Goal: Find specific page/section: Find specific page/section

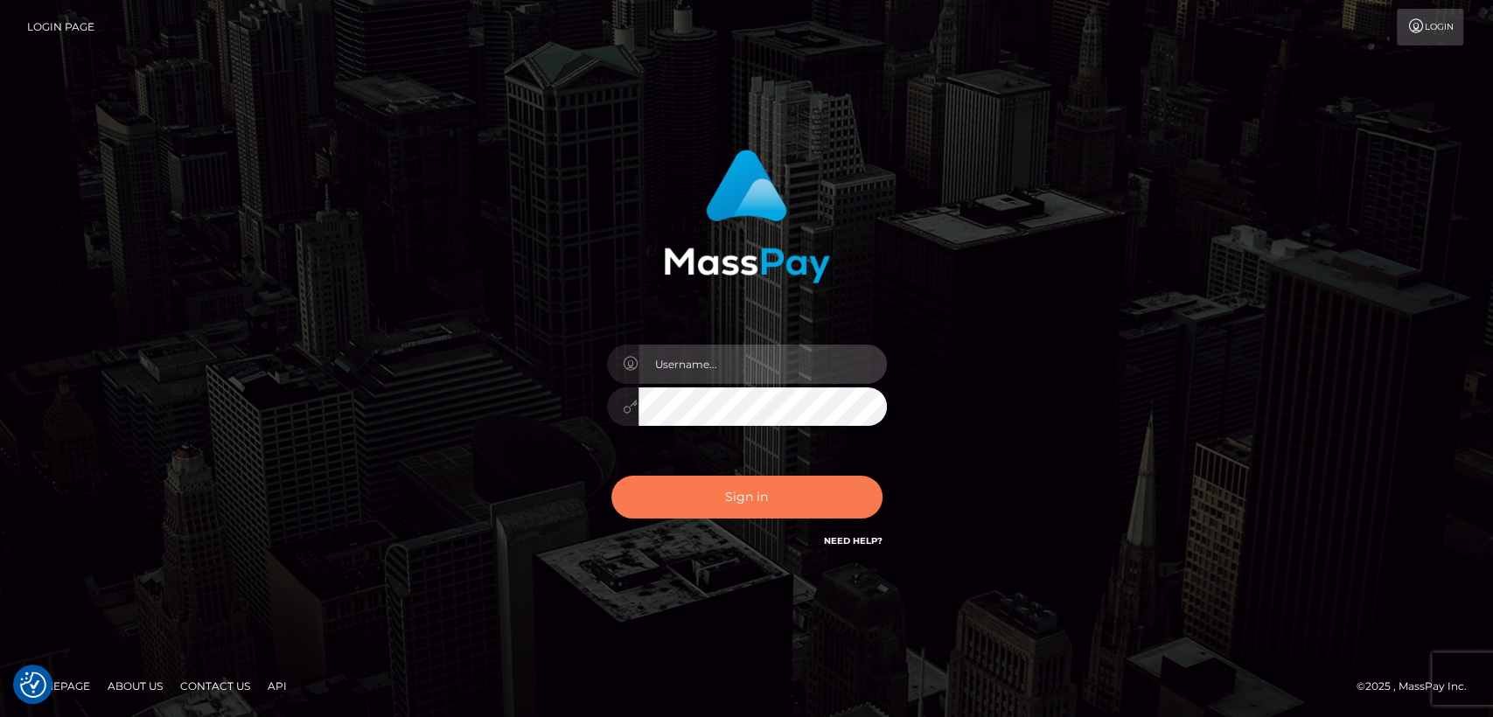
type input "nt.es"
click at [705, 484] on button "Sign in" at bounding box center [747, 497] width 271 height 43
type input "nt.es"
click at [720, 496] on button "Sign in" at bounding box center [747, 497] width 271 height 43
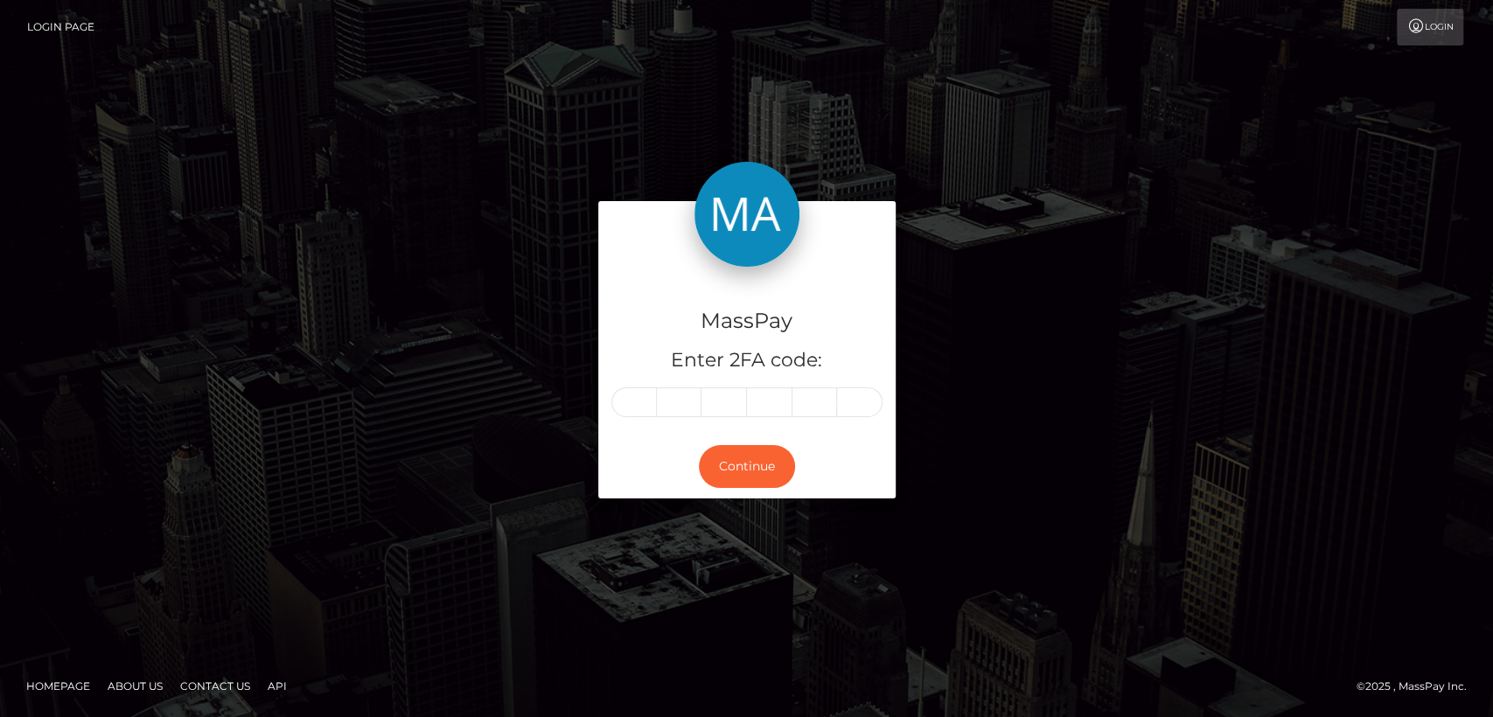
type input "1"
type input "2"
type input "4"
type input "3"
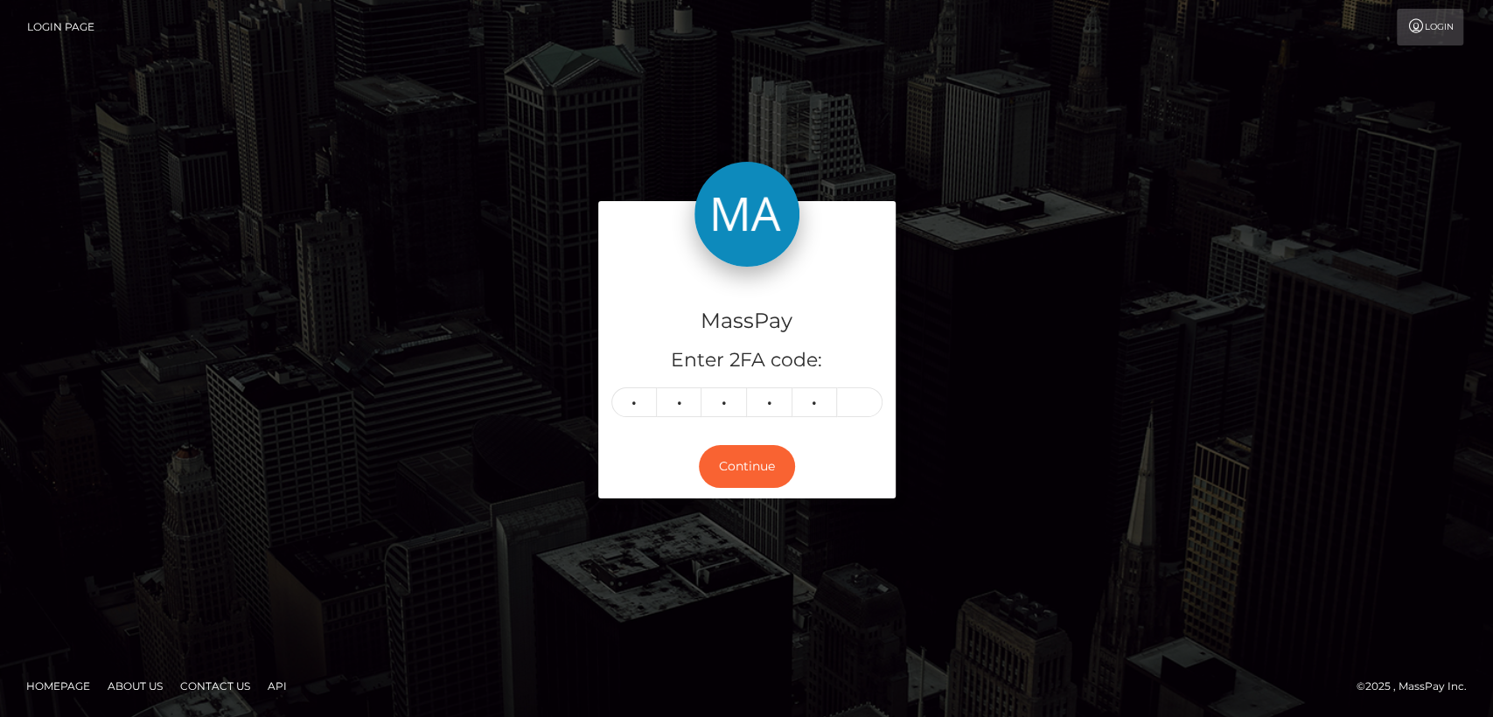
type input "0"
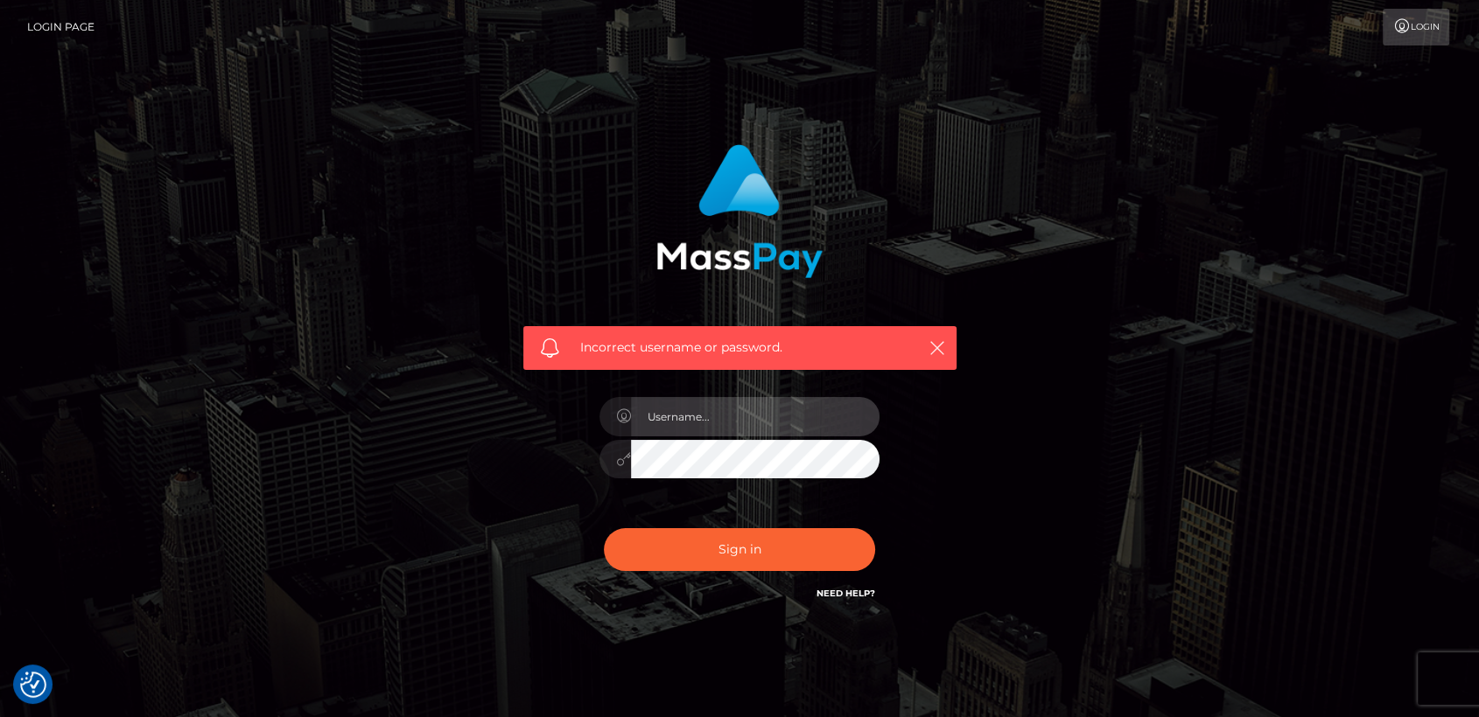
type input "nt.es"
click at [618, 465] on icon at bounding box center [623, 459] width 15 height 14
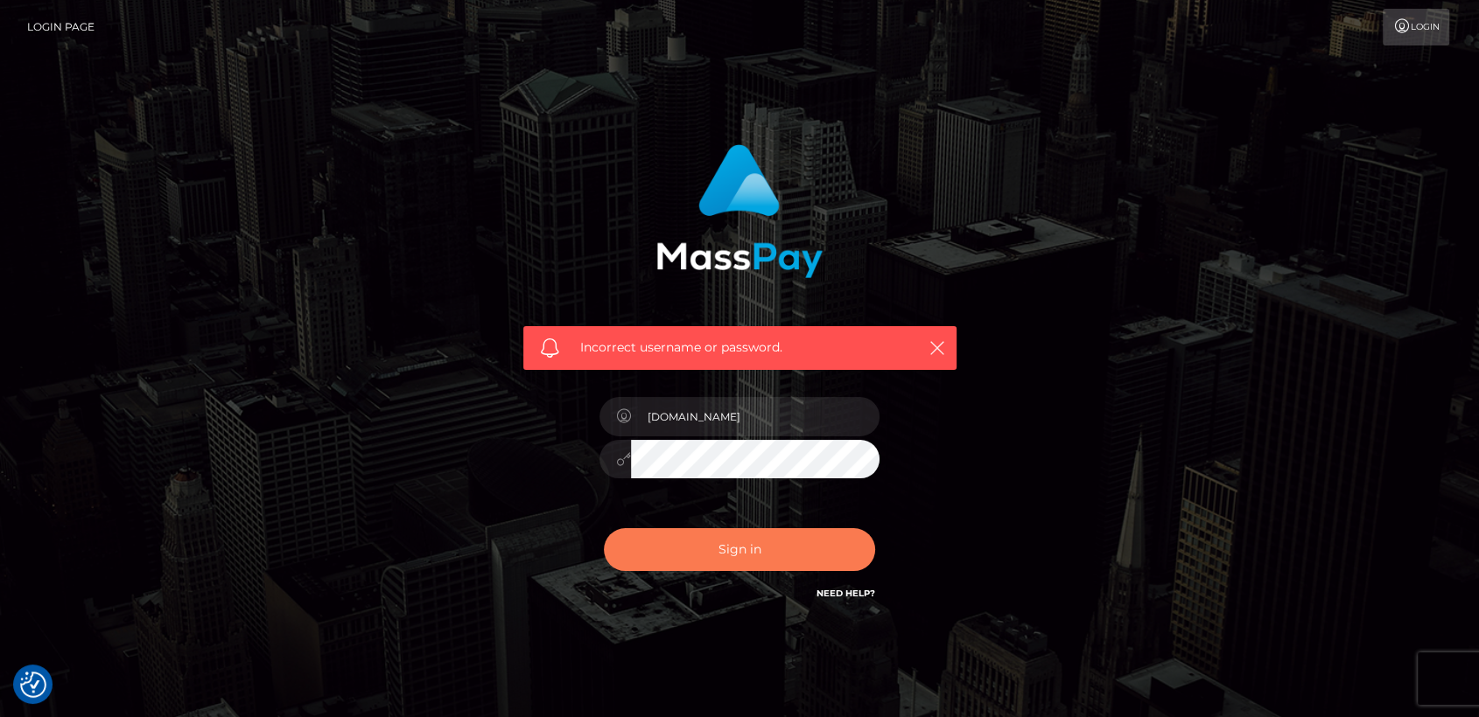
click at [700, 555] on button "Sign in" at bounding box center [739, 549] width 271 height 43
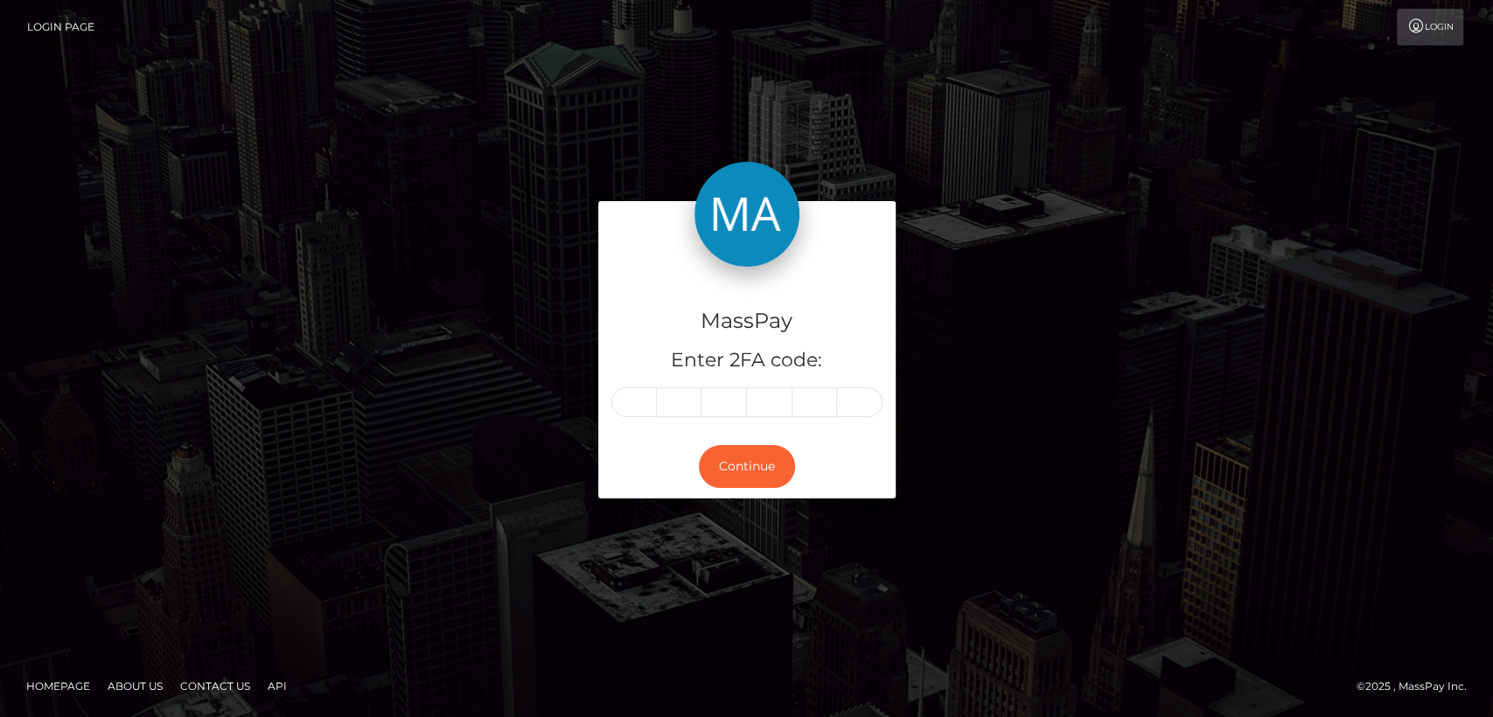
click at [621, 374] on div "MassPay Enter 2FA code:" at bounding box center [746, 351] width 297 height 168
paste input "4"
type input "4"
type input "5"
type input "9"
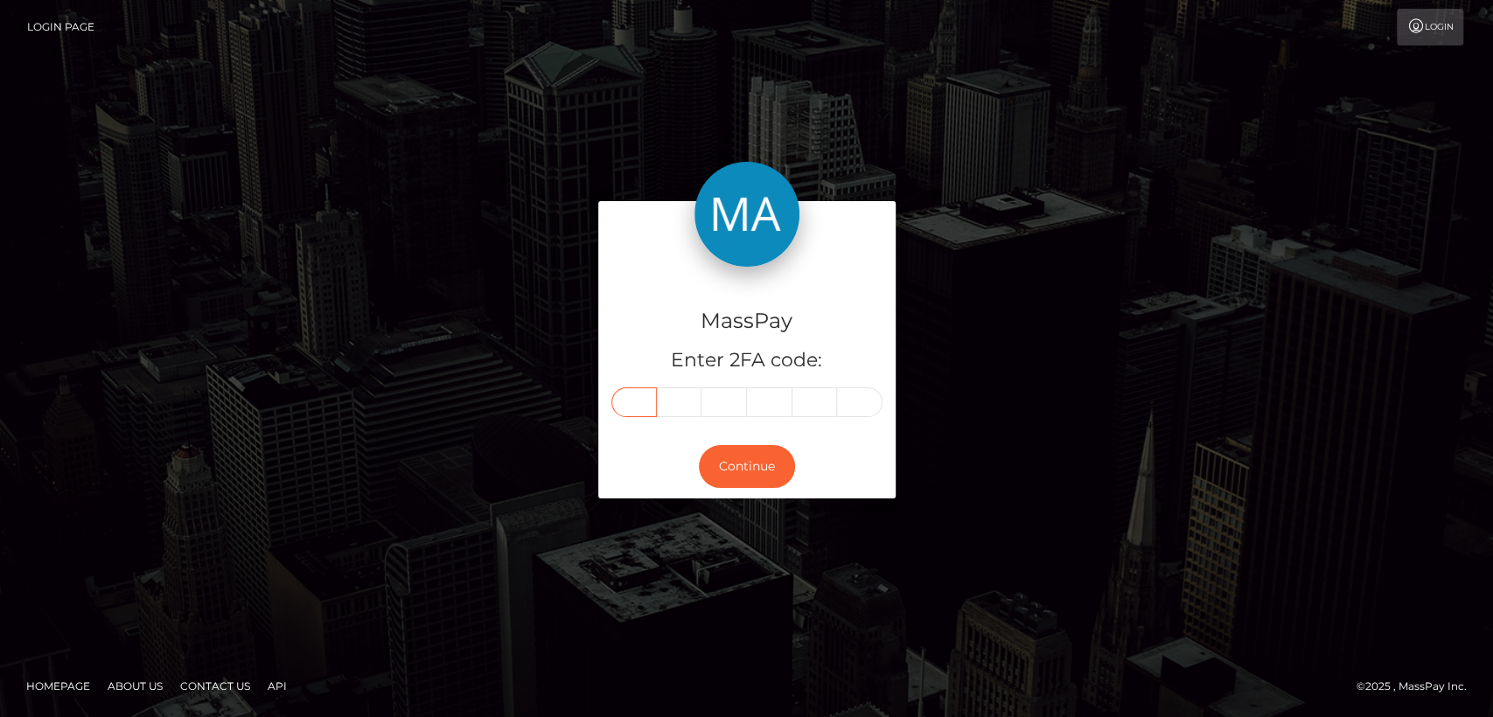
type input "9"
type input "5"
type input "0"
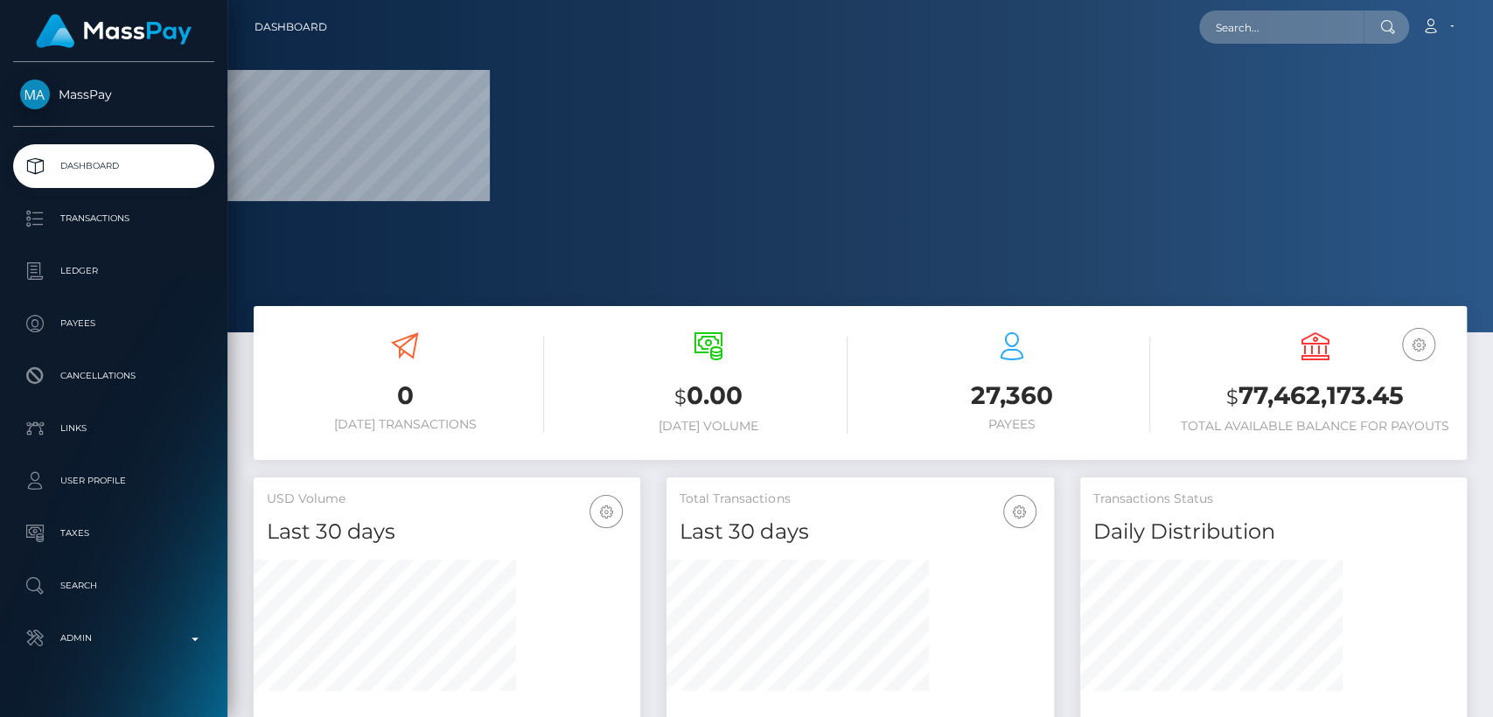
scroll to position [309, 387]
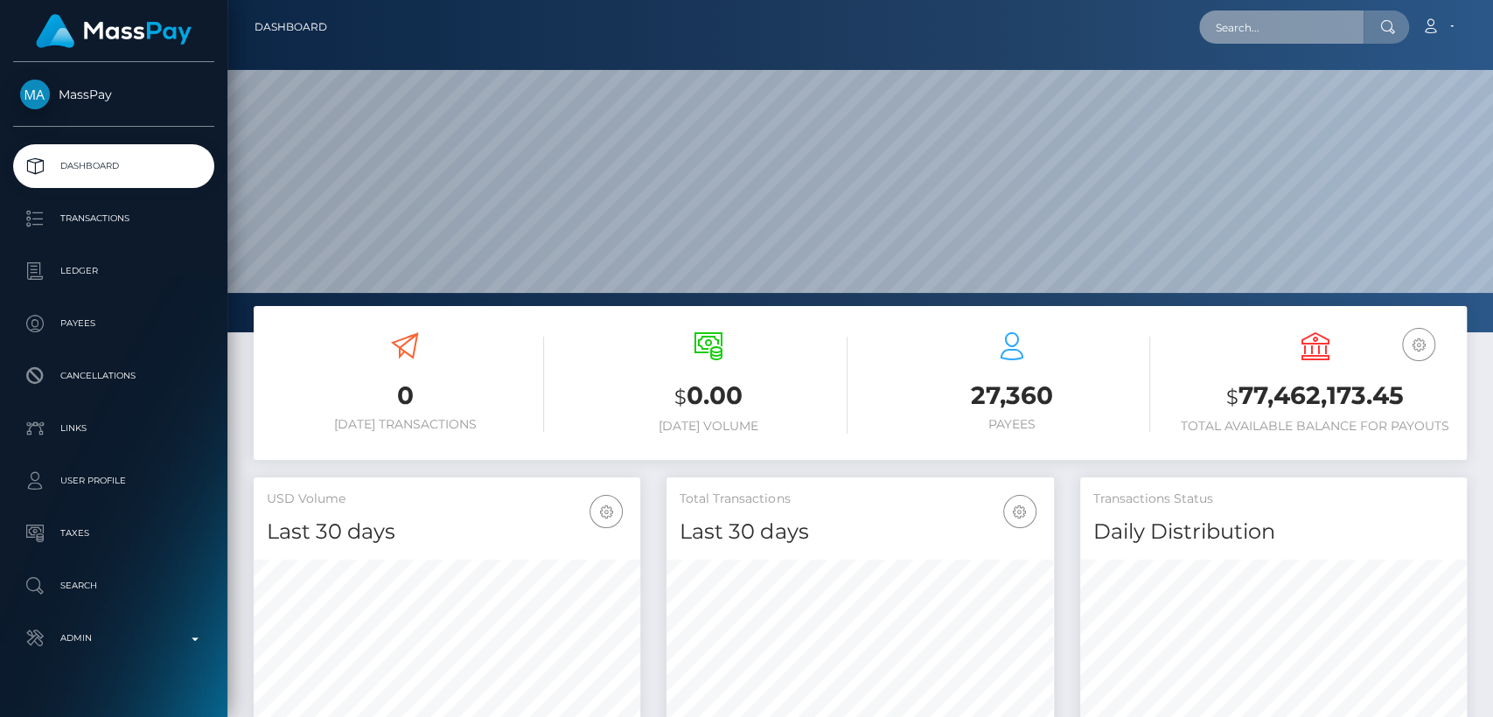
click at [1251, 32] on input "text" at bounding box center [1281, 26] width 164 height 33
paste input "kimdijkstra@kpn.com"
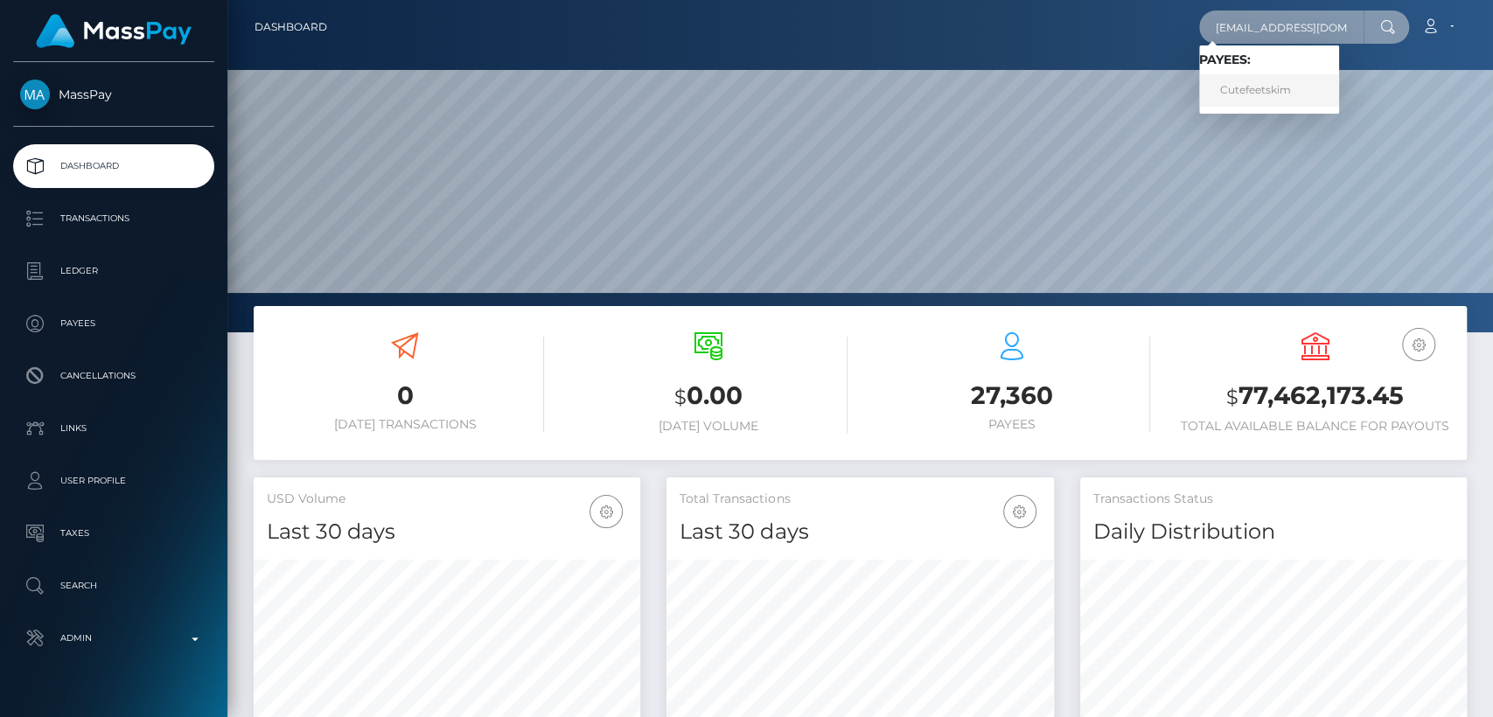
type input "kimdijkstra@kpn.com"
click at [1269, 92] on link "Cutefeetskim" at bounding box center [1269, 90] width 140 height 32
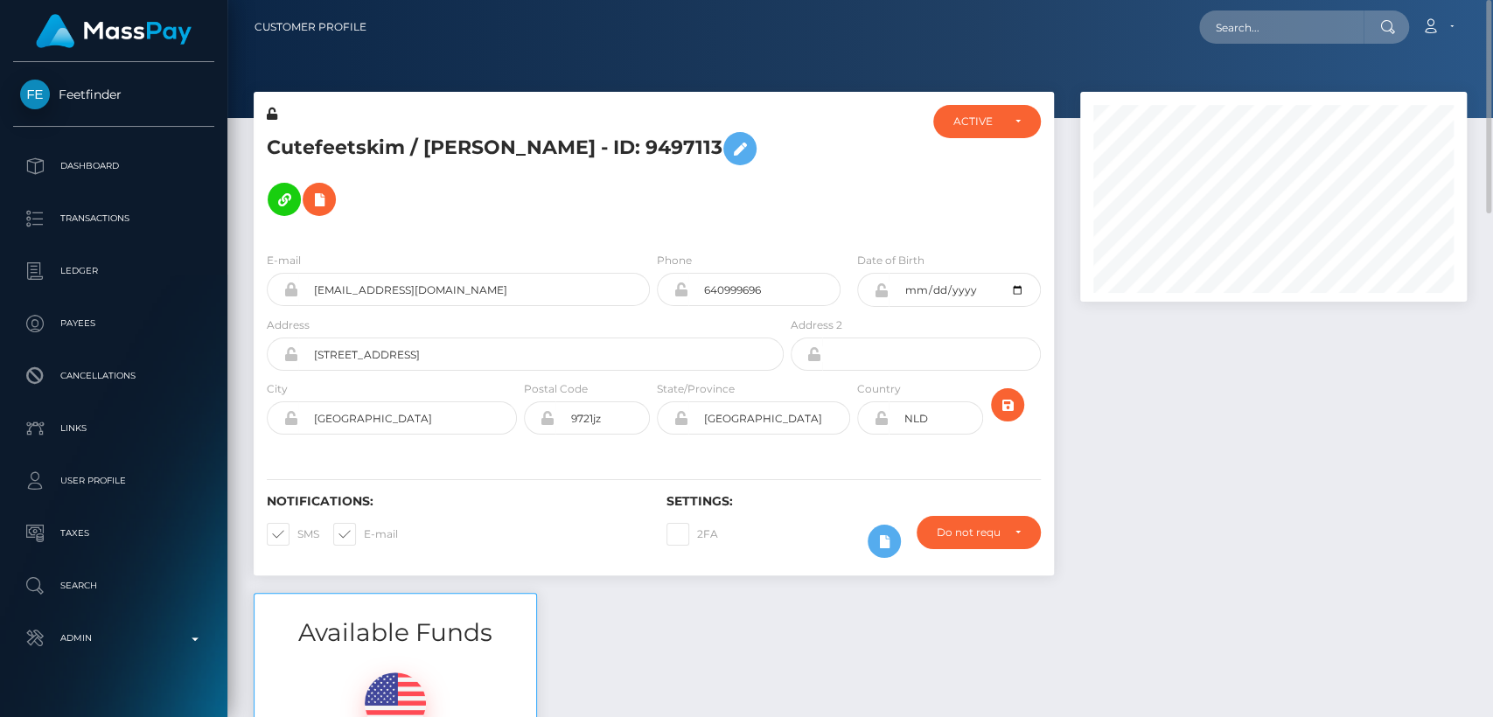
click at [440, 144] on h5 "Cutefeetskim / [PERSON_NAME] - ID: 9497113" at bounding box center [520, 173] width 507 height 101
copy h5 "[PERSON_NAME]"
